Goal: Transaction & Acquisition: Purchase product/service

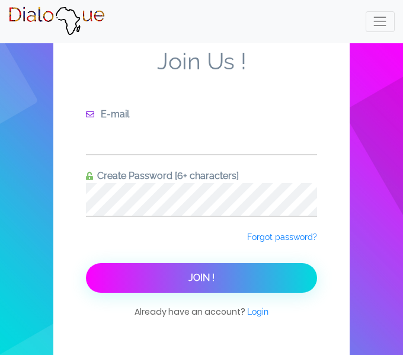
type input "[EMAIL_ADDRESS][DOMAIN_NAME]"
click at [182, 278] on button "Join !" at bounding box center [201, 278] width 231 height 30
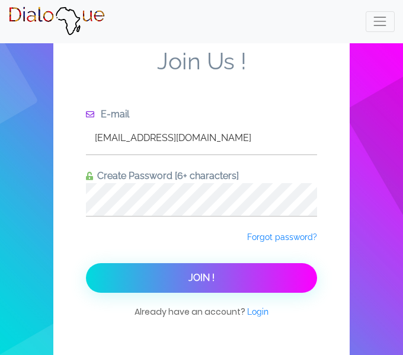
click at [308, 44] on div "Join Us ! E-mail [EMAIL_ADDRESS][DOMAIN_NAME] Create Password [6+ characters] F…" at bounding box center [201, 185] width 296 height 352
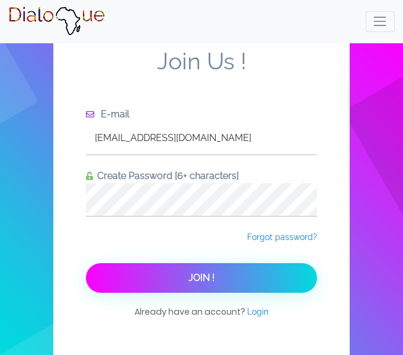
click at [129, 272] on button "Join !" at bounding box center [201, 278] width 231 height 30
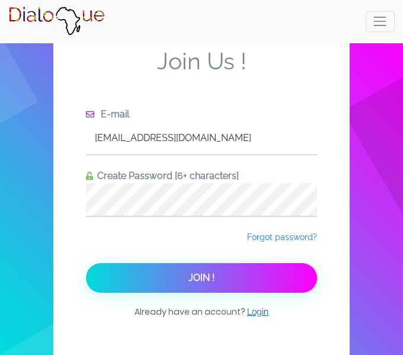
click at [254, 309] on span "Login" at bounding box center [257, 311] width 21 height 9
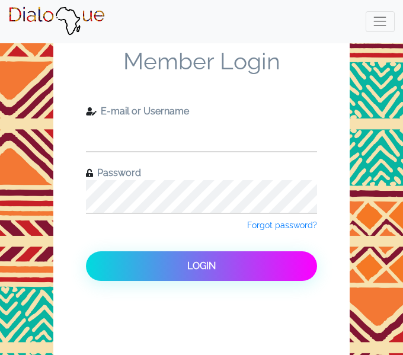
type input "[EMAIL_ADDRESS][DOMAIN_NAME]"
click at [212, 133] on input "[EMAIL_ADDRESS][DOMAIN_NAME]" at bounding box center [201, 134] width 231 height 33
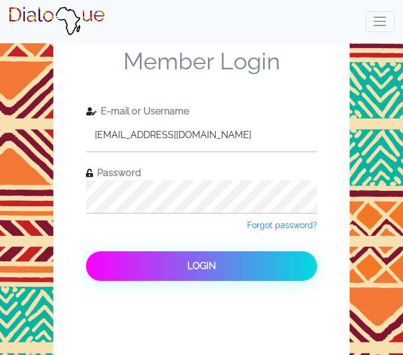
click at [216, 261] on button "Login" at bounding box center [201, 266] width 231 height 30
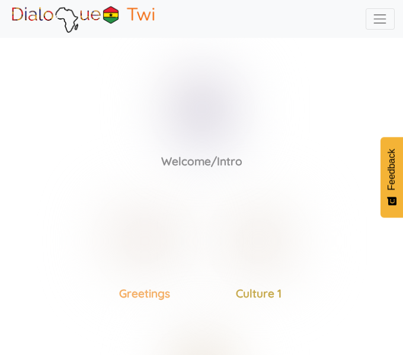
click at [95, 186] on div "Greetings" at bounding box center [145, 238] width 114 height 123
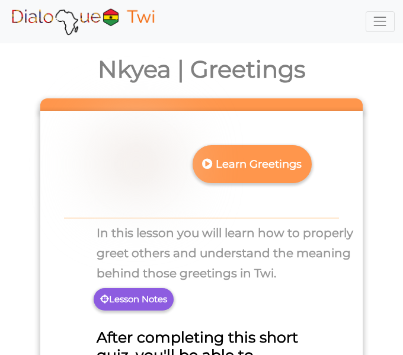
click at [379, 14] on span "Toggle navigation" at bounding box center [379, 21] width 15 height 15
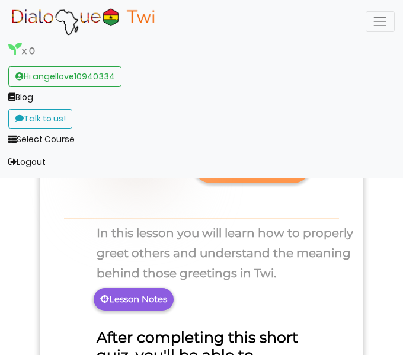
click at [120, 25] on img at bounding box center [82, 22] width 149 height 30
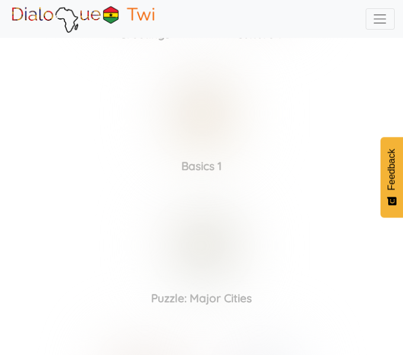
scroll to position [330, 0]
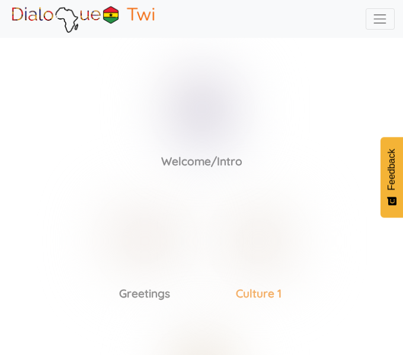
click at [250, 294] on h3 "Culture 1" at bounding box center [258, 294] width 114 height 14
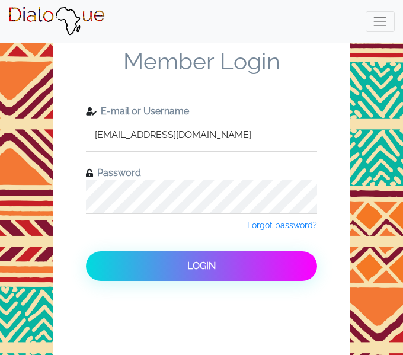
click at [218, 132] on input "[EMAIL_ADDRESS][DOMAIN_NAME]" at bounding box center [201, 134] width 231 height 33
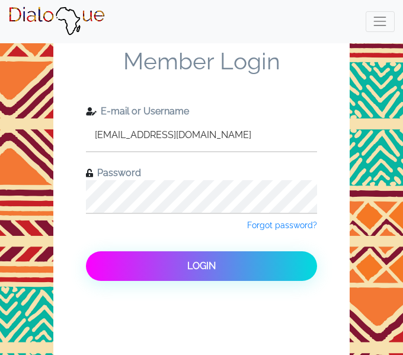
click at [223, 268] on button "Login" at bounding box center [201, 266] width 231 height 30
